Goal: Navigation & Orientation: Find specific page/section

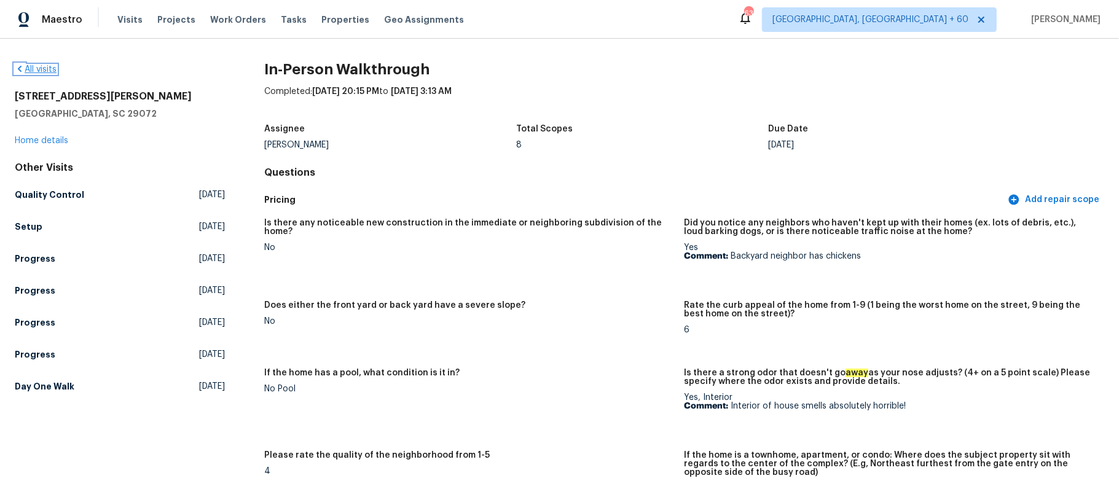
click at [21, 65] on icon at bounding box center [20, 69] width 10 height 10
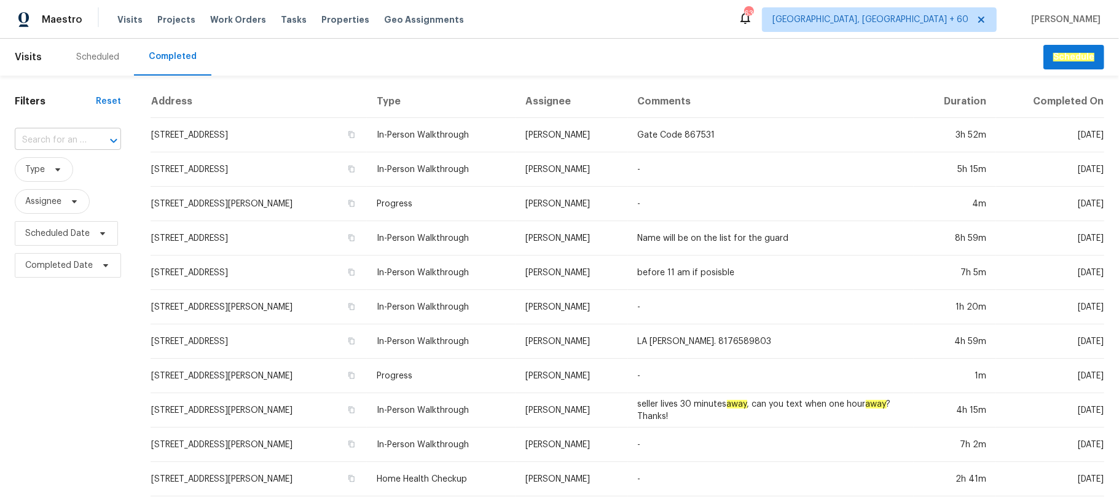
click at [89, 136] on div at bounding box center [105, 140] width 32 height 17
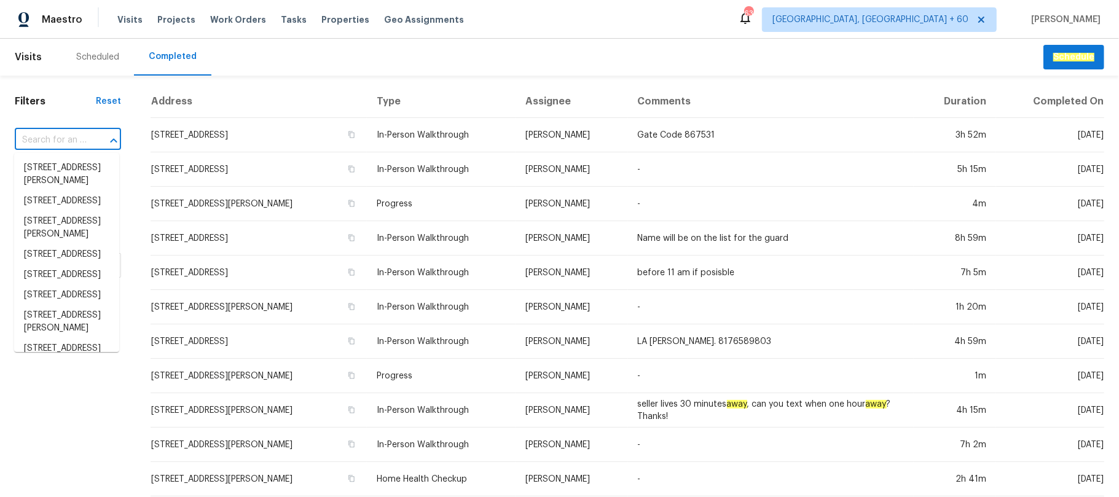
click at [62, 140] on input "text" at bounding box center [51, 140] width 72 height 19
paste input "[STREET_ADDRESS]"
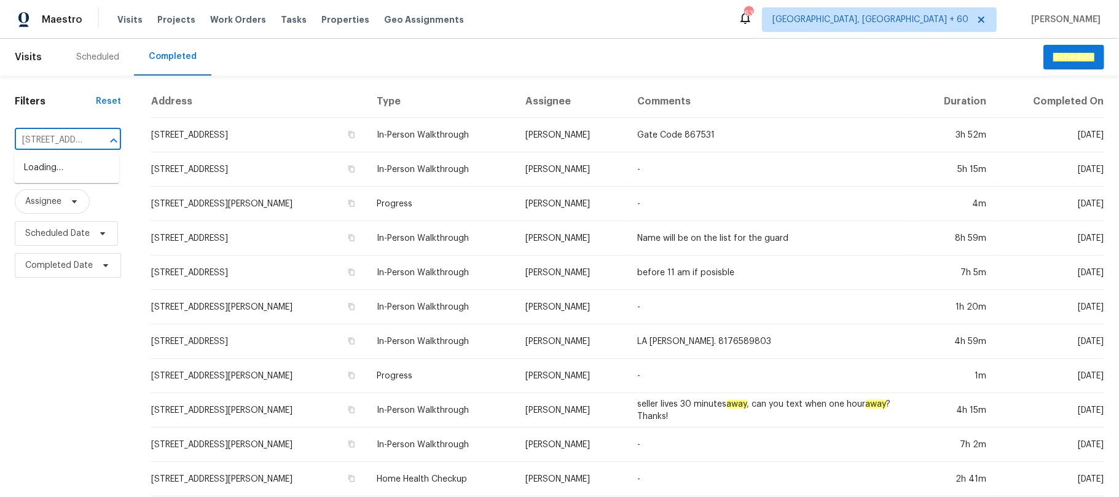
scroll to position [0, 126]
type input "[GEOGRAPHIC_DATA]"
click at [71, 167] on li "[STREET_ADDRESS]" at bounding box center [66, 168] width 105 height 20
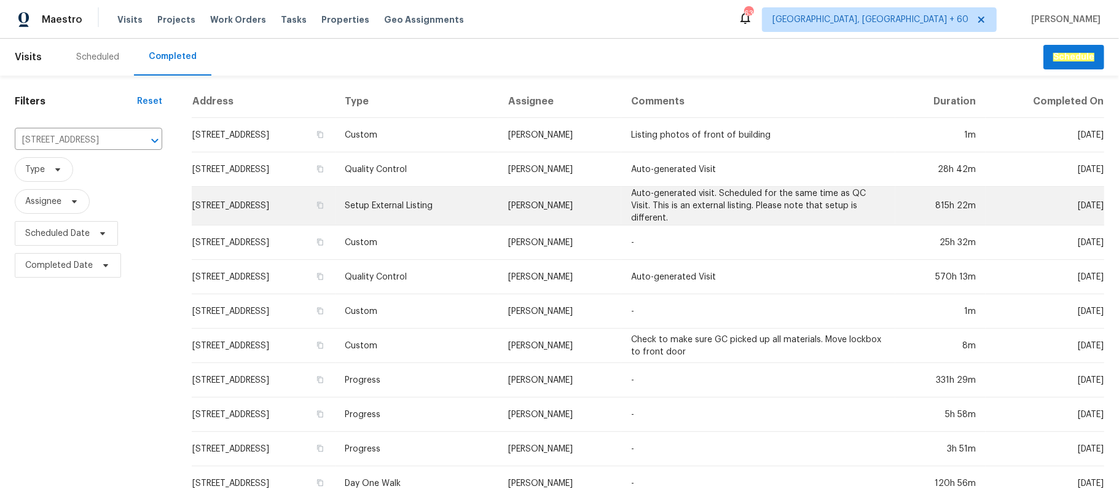
click at [499, 197] on td "Setup External Listing" at bounding box center [416, 206] width 163 height 39
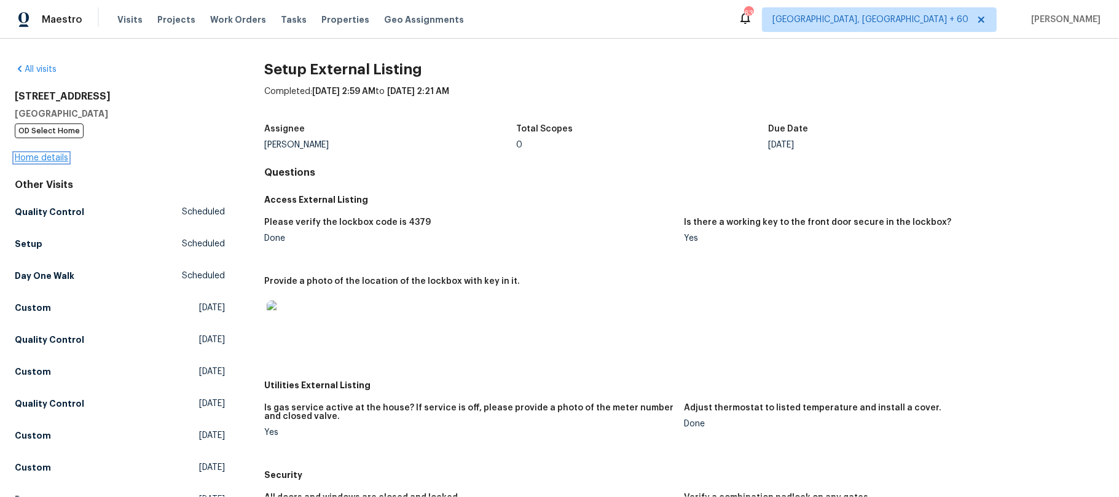
click at [38, 161] on link "Home details" at bounding box center [41, 158] width 53 height 9
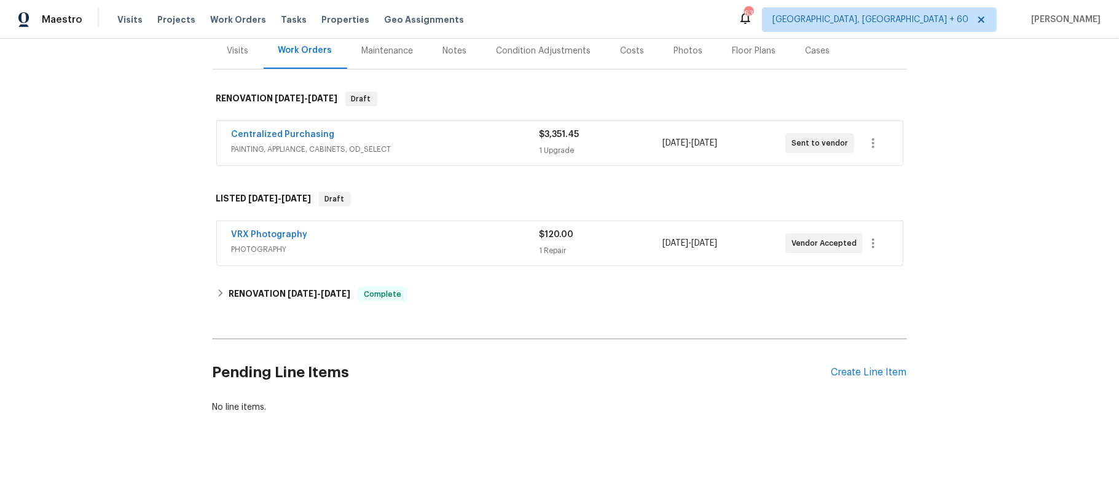
scroll to position [163, 0]
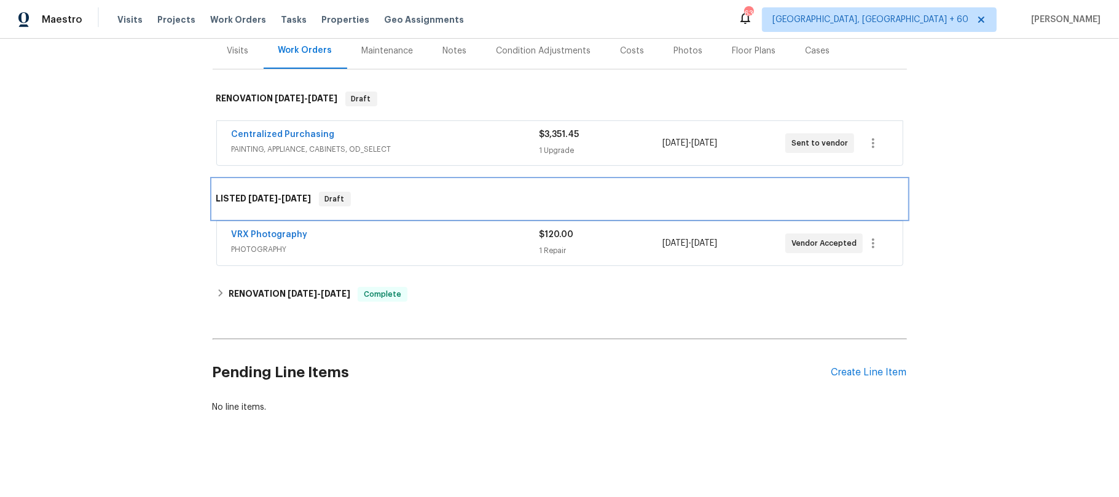
click at [482, 179] on div "LISTED [DATE] - [DATE] Draft" at bounding box center [560, 198] width 694 height 39
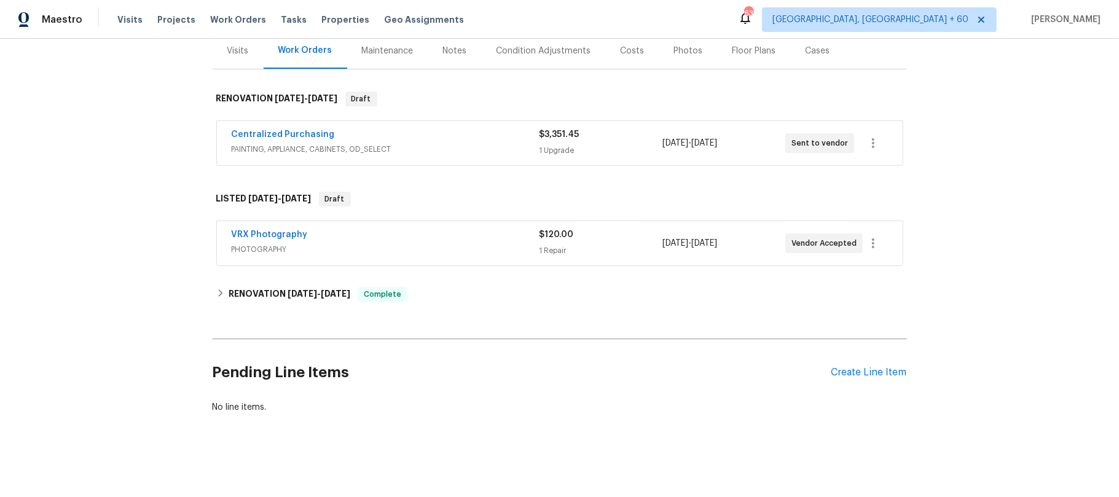
click at [472, 266] on div "Back to all projects [STREET_ADDRESS] 2 Beds | 2 Baths | Total: 950 ft² | Above…" at bounding box center [560, 161] width 694 height 523
